Goal: Transaction & Acquisition: Purchase product/service

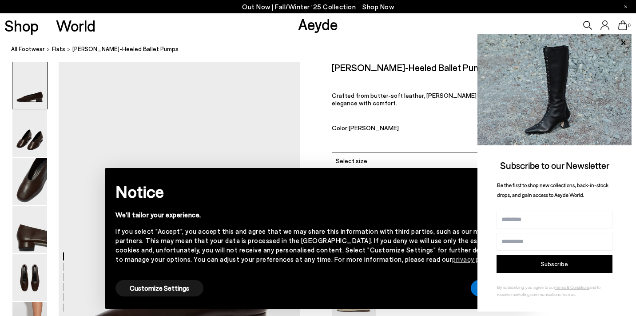
click at [33, 82] on img at bounding box center [29, 85] width 35 height 47
click at [621, 40] on icon at bounding box center [623, 42] width 4 height 4
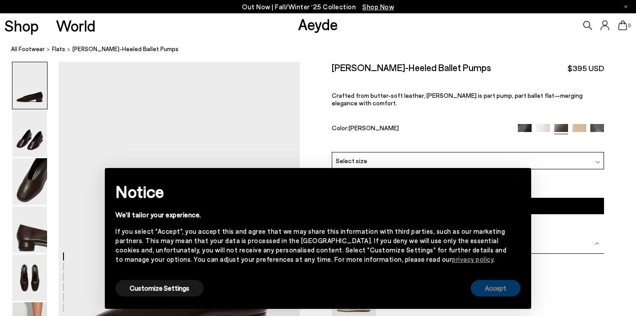
click at [501, 286] on button "Accept" at bounding box center [496, 288] width 50 height 16
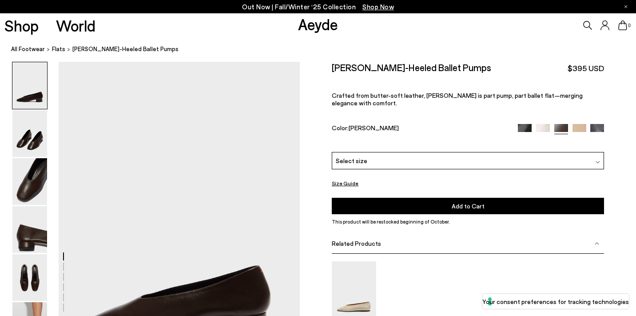
scroll to position [137, 0]
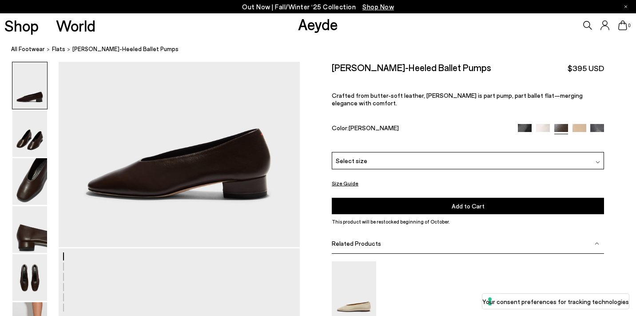
click at [524, 124] on img at bounding box center [525, 131] width 14 height 14
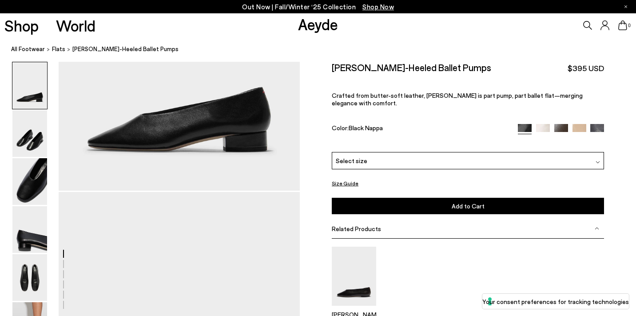
scroll to position [127, 0]
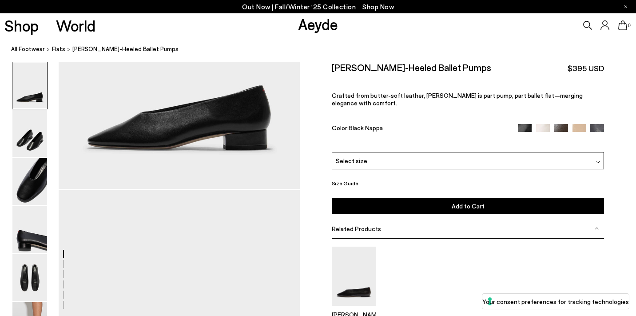
click at [563, 124] on img at bounding box center [561, 131] width 14 height 14
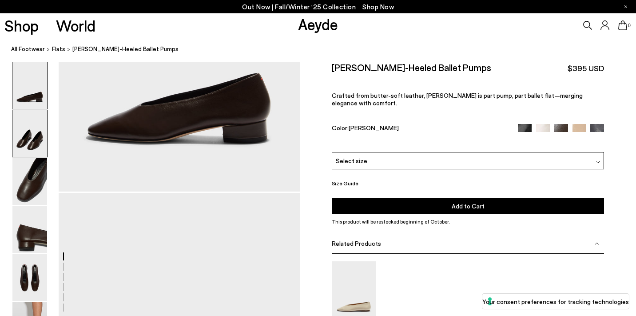
click at [41, 137] on img at bounding box center [29, 133] width 35 height 47
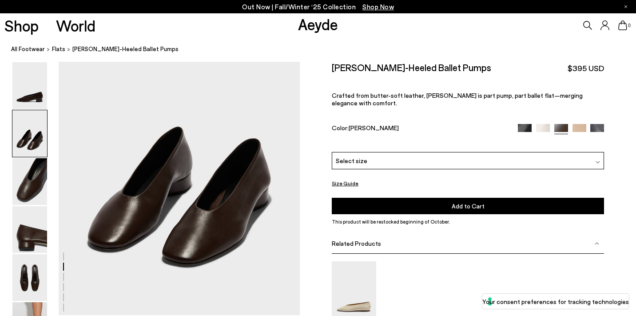
scroll to position [397, 0]
